Goal: Use online tool/utility: Utilize a website feature to perform a specific function

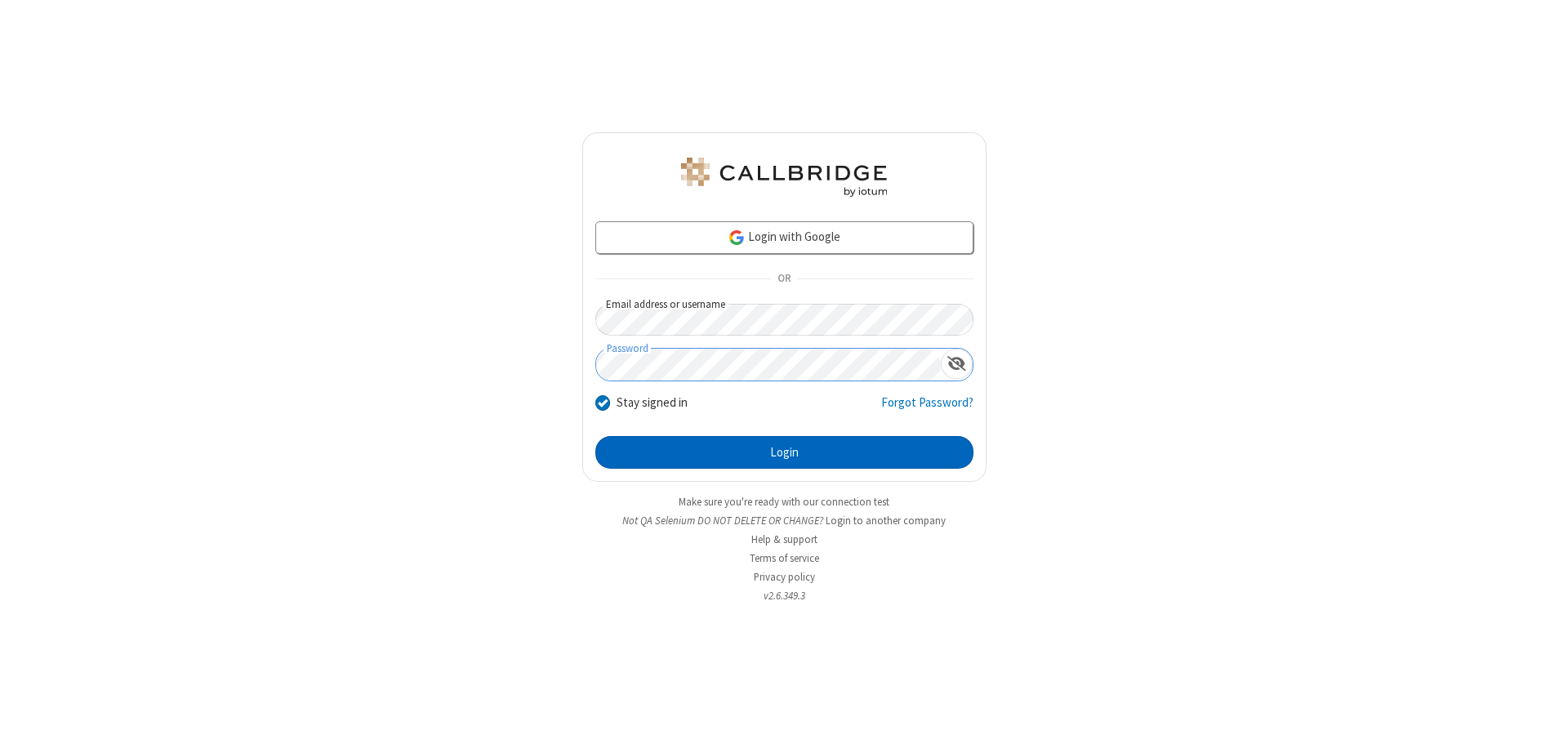
click at [784, 453] on button "Login" at bounding box center [784, 452] width 378 height 33
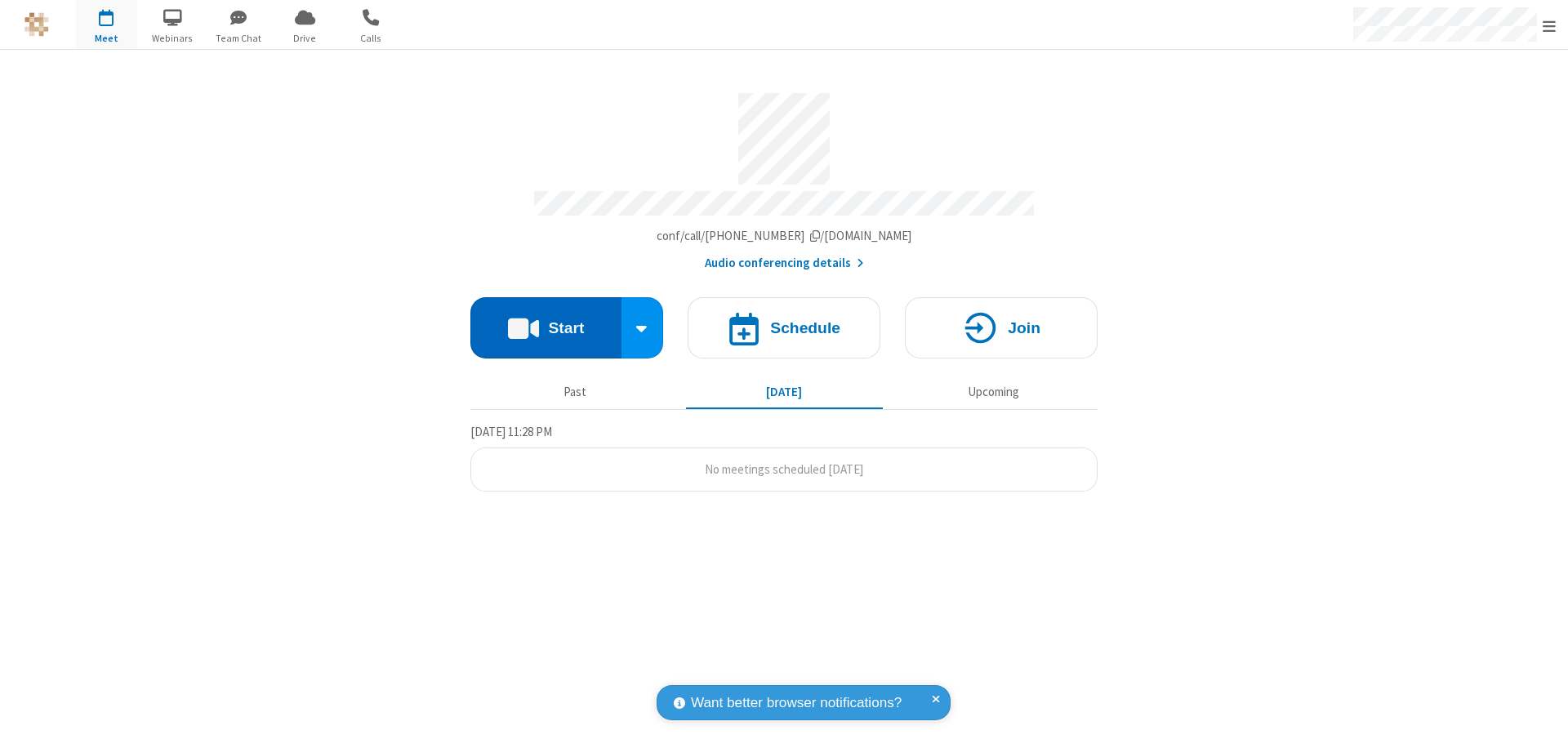
click at [545, 320] on button "Start" at bounding box center [546, 327] width 151 height 61
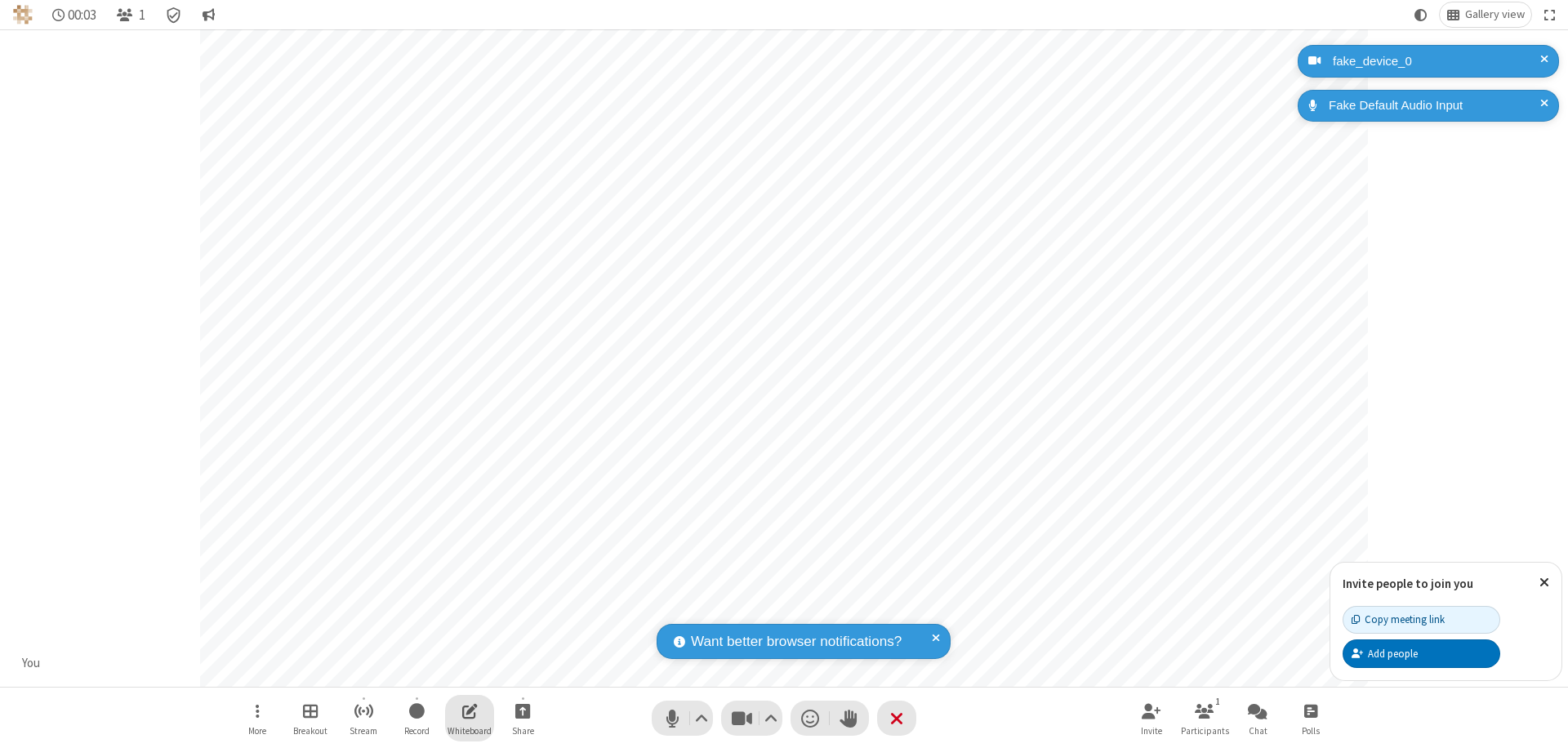
click at [470, 710] on span "Open shared whiteboard" at bounding box center [470, 711] width 15 height 20
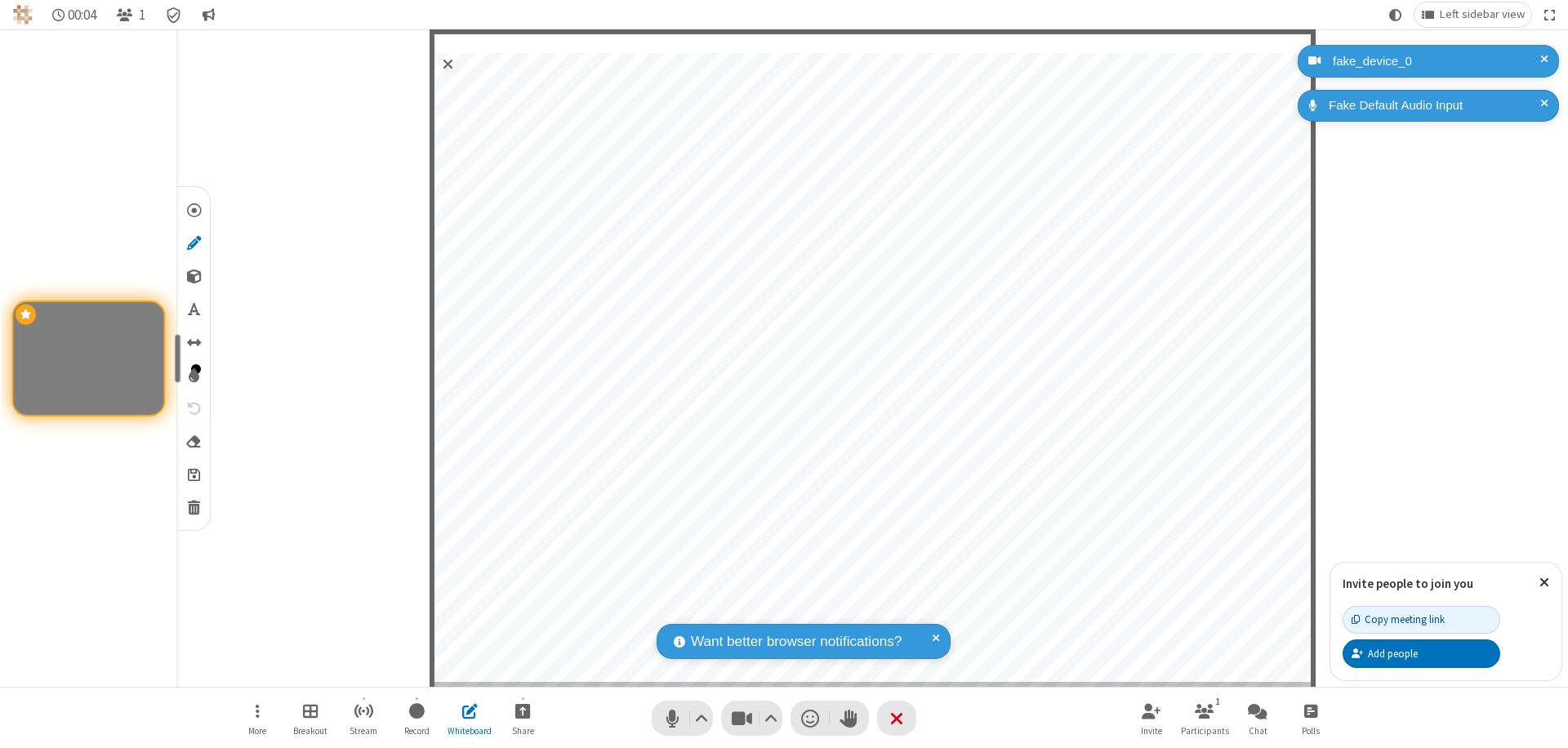
click at [193, 474] on span "Save" at bounding box center [194, 474] width 12 height 17
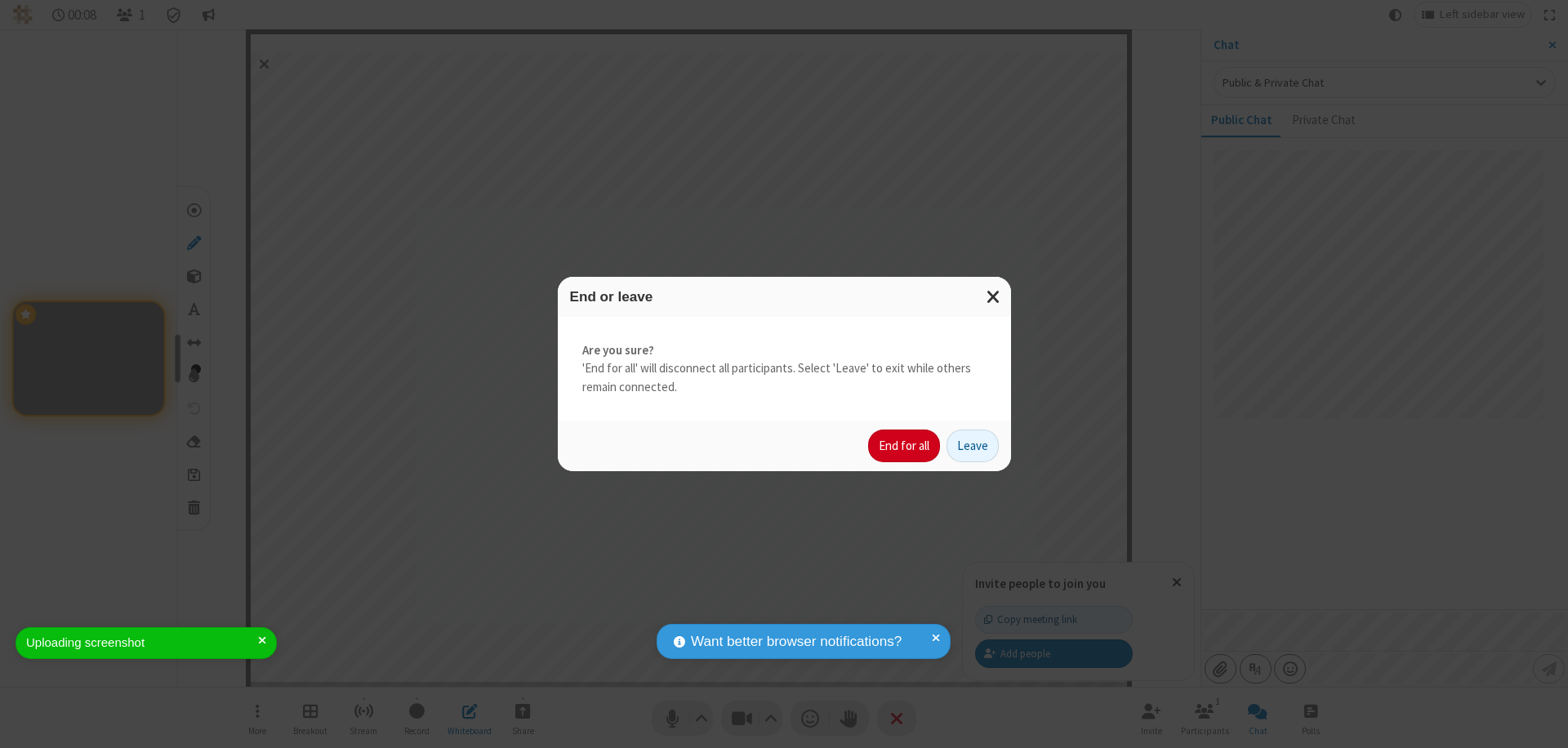
click at [905, 446] on button "End for all" at bounding box center [904, 445] width 72 height 33
